Goal: Transaction & Acquisition: Purchase product/service

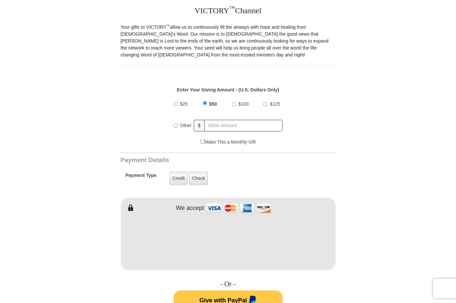
scroll to position [198, 0]
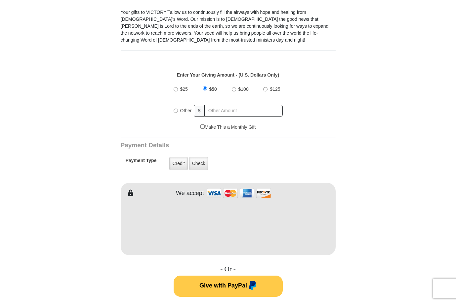
click at [187, 173] on div at bounding box center [205, 175] width 169 height 5
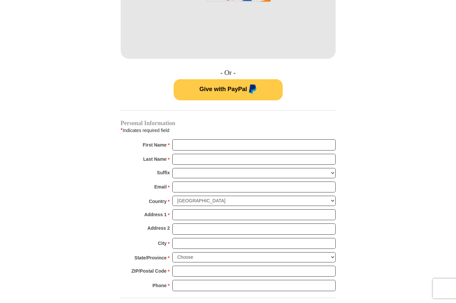
scroll to position [397, 0]
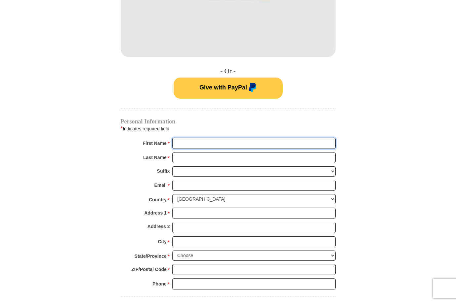
click at [184, 138] on input "First Name *" at bounding box center [253, 143] width 163 height 11
type input "[PERSON_NAME]"
click at [190, 152] on input "Last Name *" at bounding box center [253, 157] width 163 height 11
type input "[PERSON_NAME]"
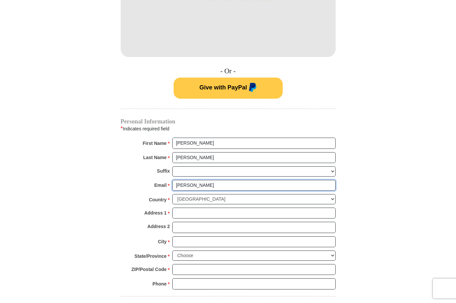
type input "[EMAIL_ADDRESS][DOMAIN_NAME]"
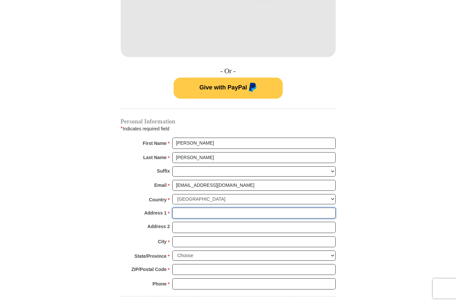
click at [205, 208] on input "Address 1 *" at bounding box center [253, 213] width 163 height 11
type input "[STREET_ADDRESS]"
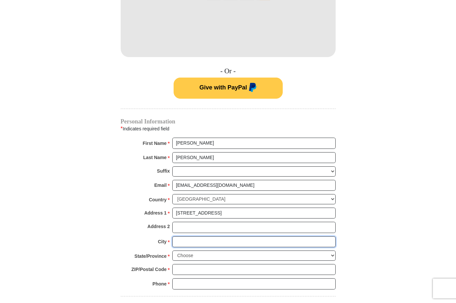
type input "[GEOGRAPHIC_DATA]"
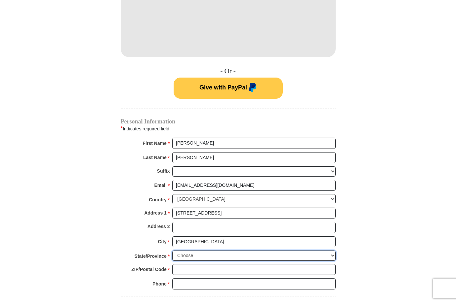
select select "[GEOGRAPHIC_DATA]"
type input "77059"
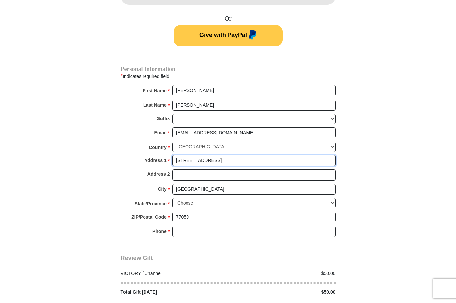
scroll to position [430, 0]
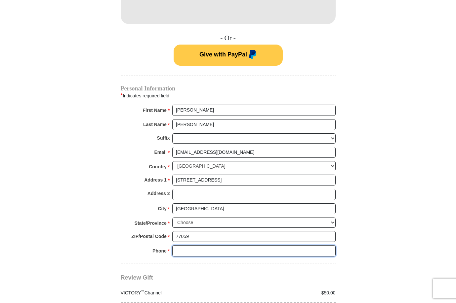
click at [200, 246] on input "Phone * *" at bounding box center [253, 251] width 163 height 11
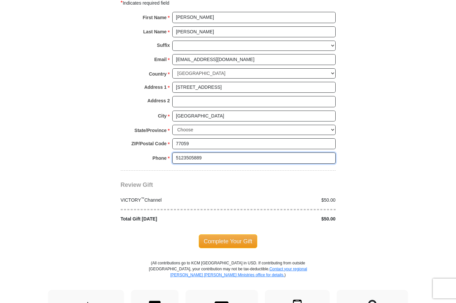
scroll to position [529, 0]
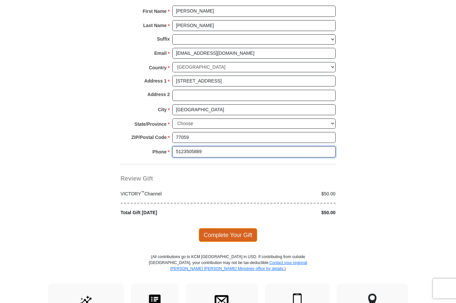
type input "5123505889"
click at [244, 228] on span "Complete Your Gift" at bounding box center [228, 235] width 58 height 14
